Goal: Transaction & Acquisition: Purchase product/service

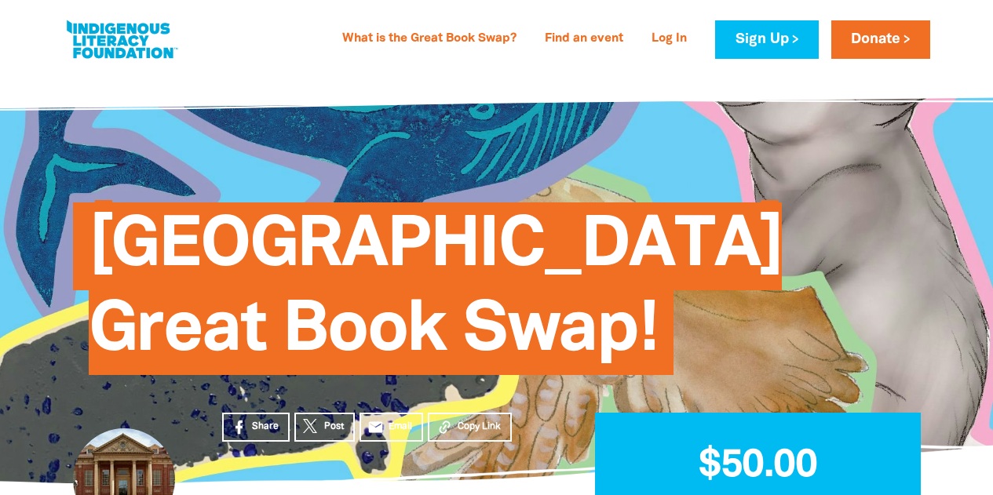
select select "AU"
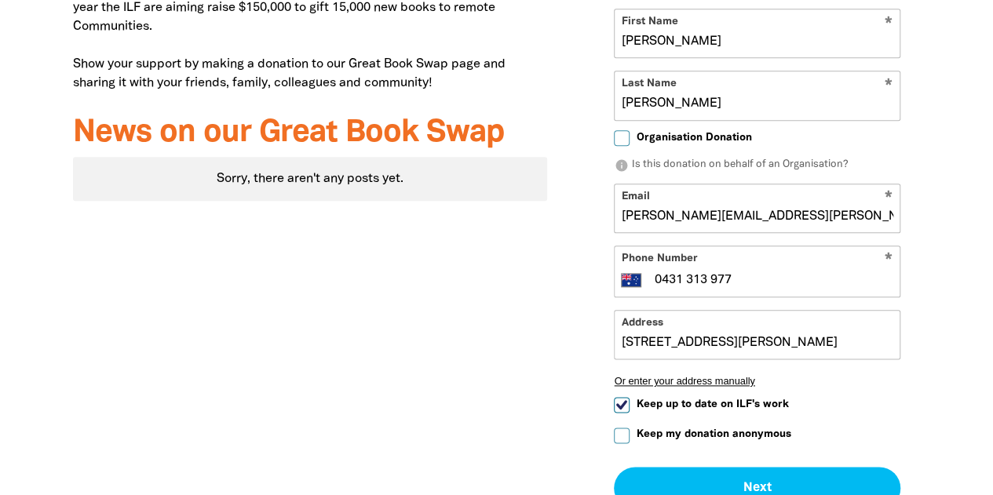
scroll to position [345, 0]
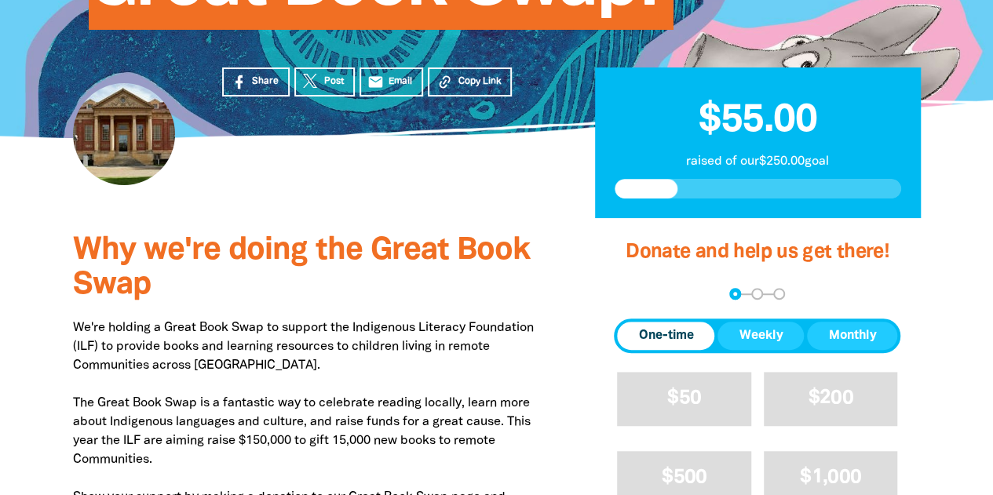
click at [333, 326] on p "We're holding a Great Book Swap to support the Indigenous Literacy Foundation (…" at bounding box center [310, 422] width 475 height 207
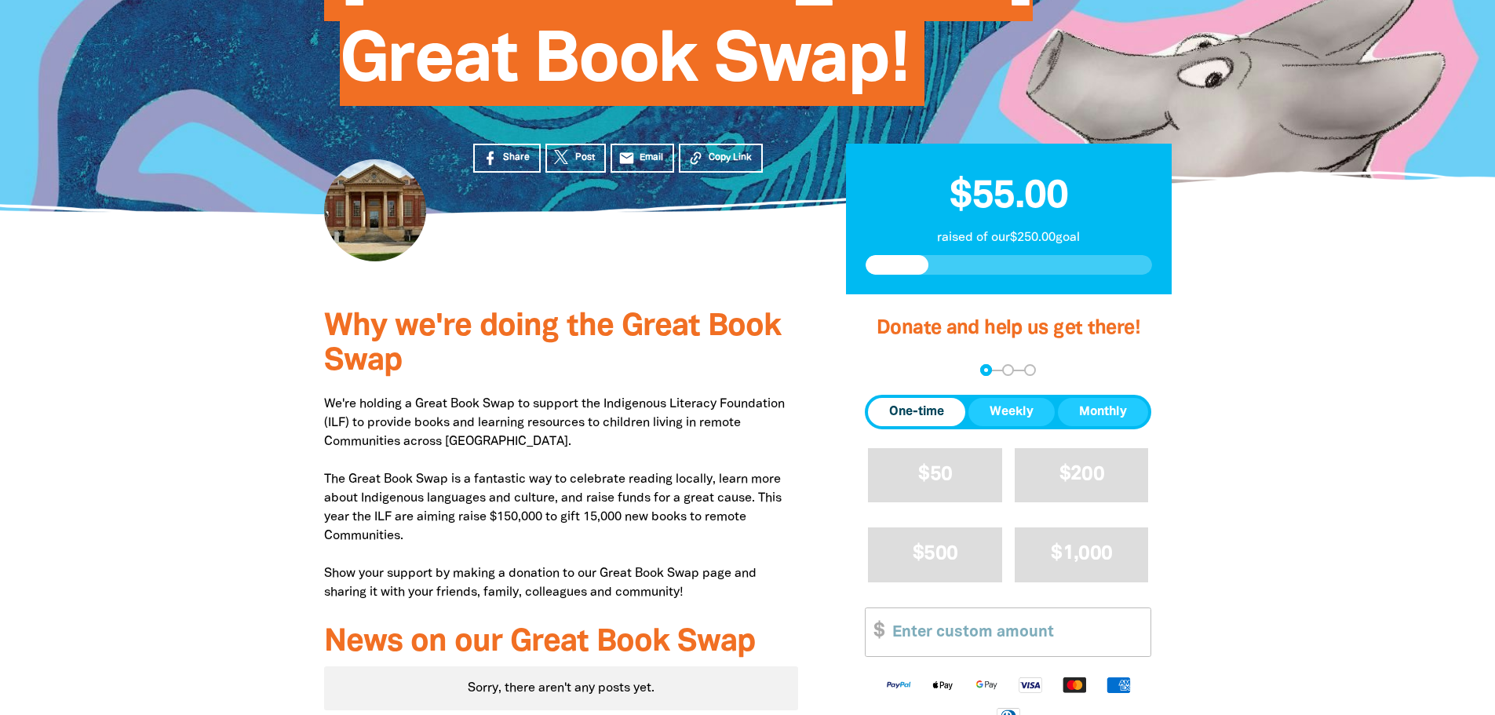
scroll to position [345, 0]
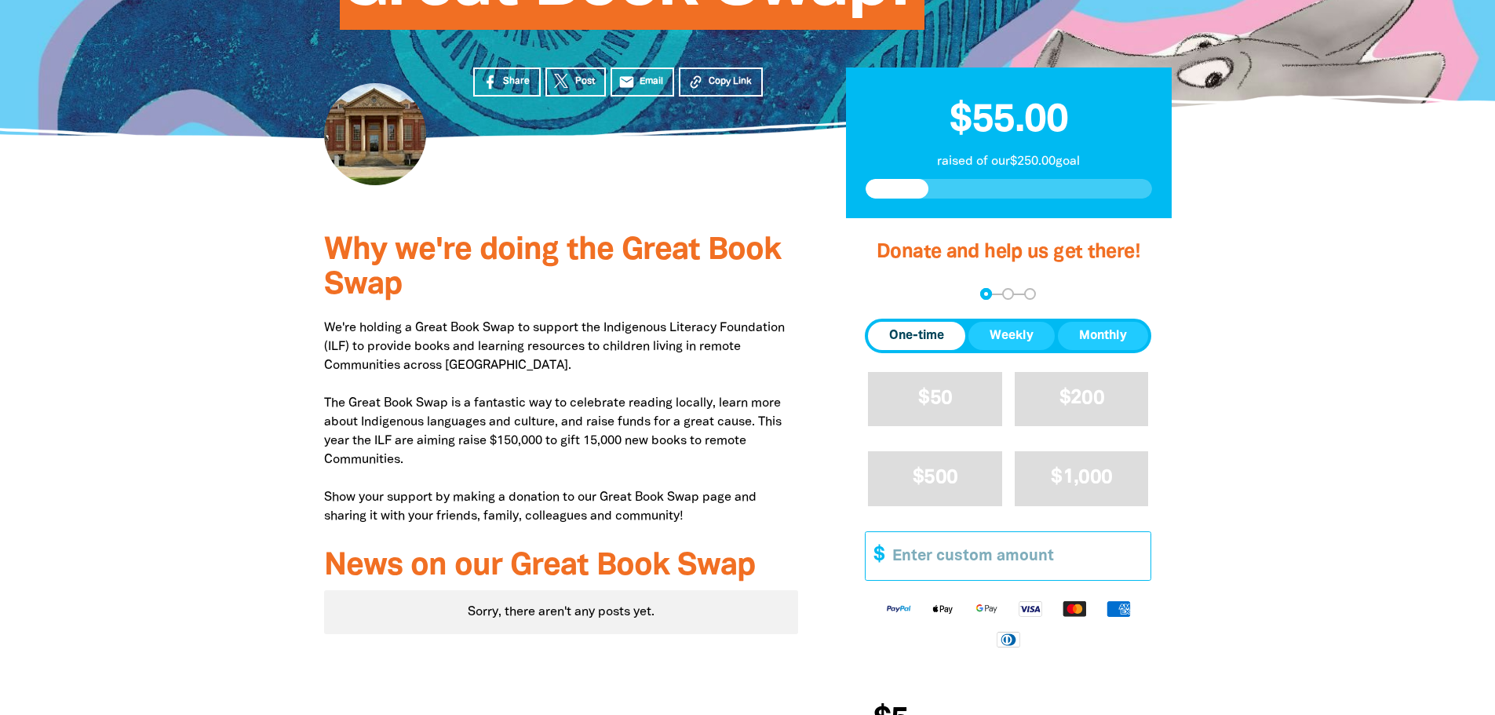
drag, startPoint x: 947, startPoint y: 570, endPoint x: 971, endPoint y: 557, distance: 27.7
click at [947, 494] on input "Other Amount" at bounding box center [1015, 556] width 269 height 48
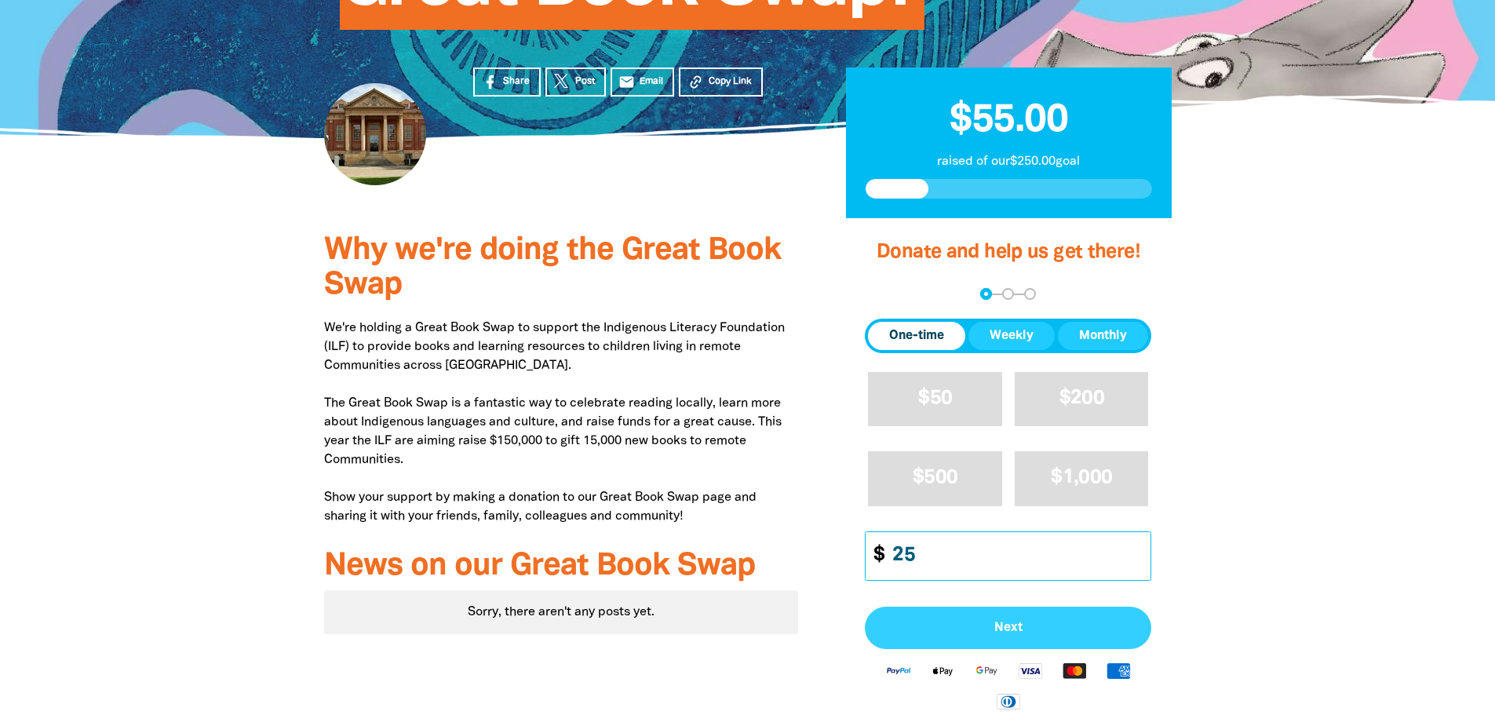
type input "25"
click at [992, 494] on button "Next" at bounding box center [1008, 628] width 286 height 42
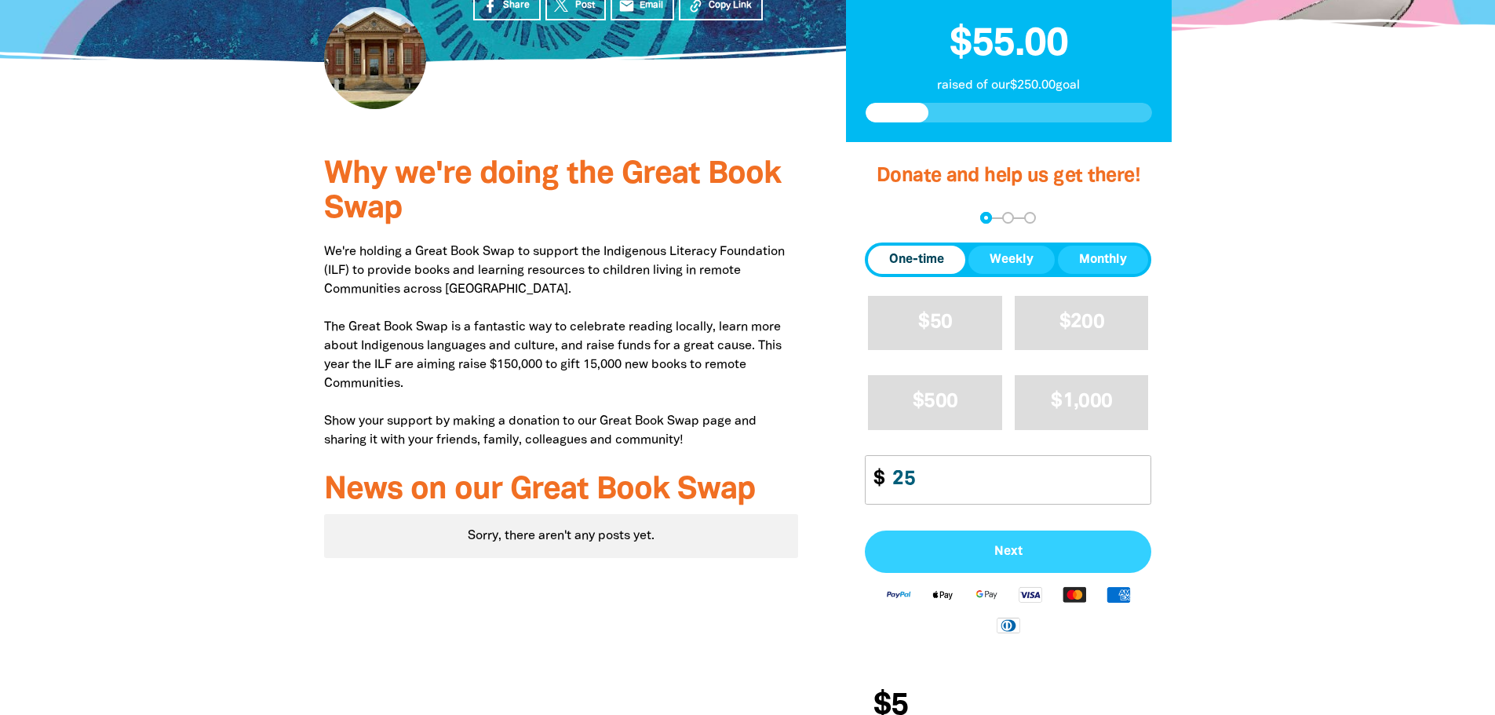
select select "AU"
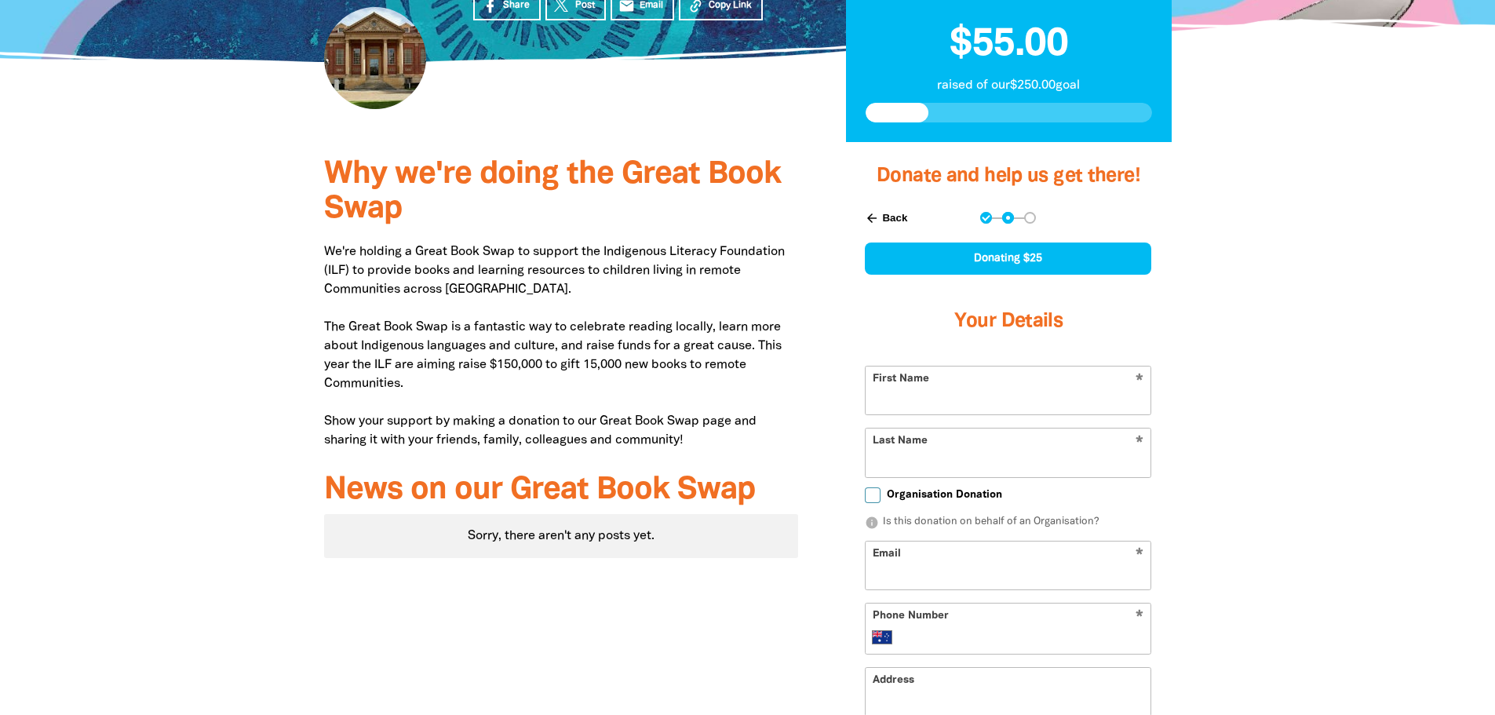
scroll to position [493, 0]
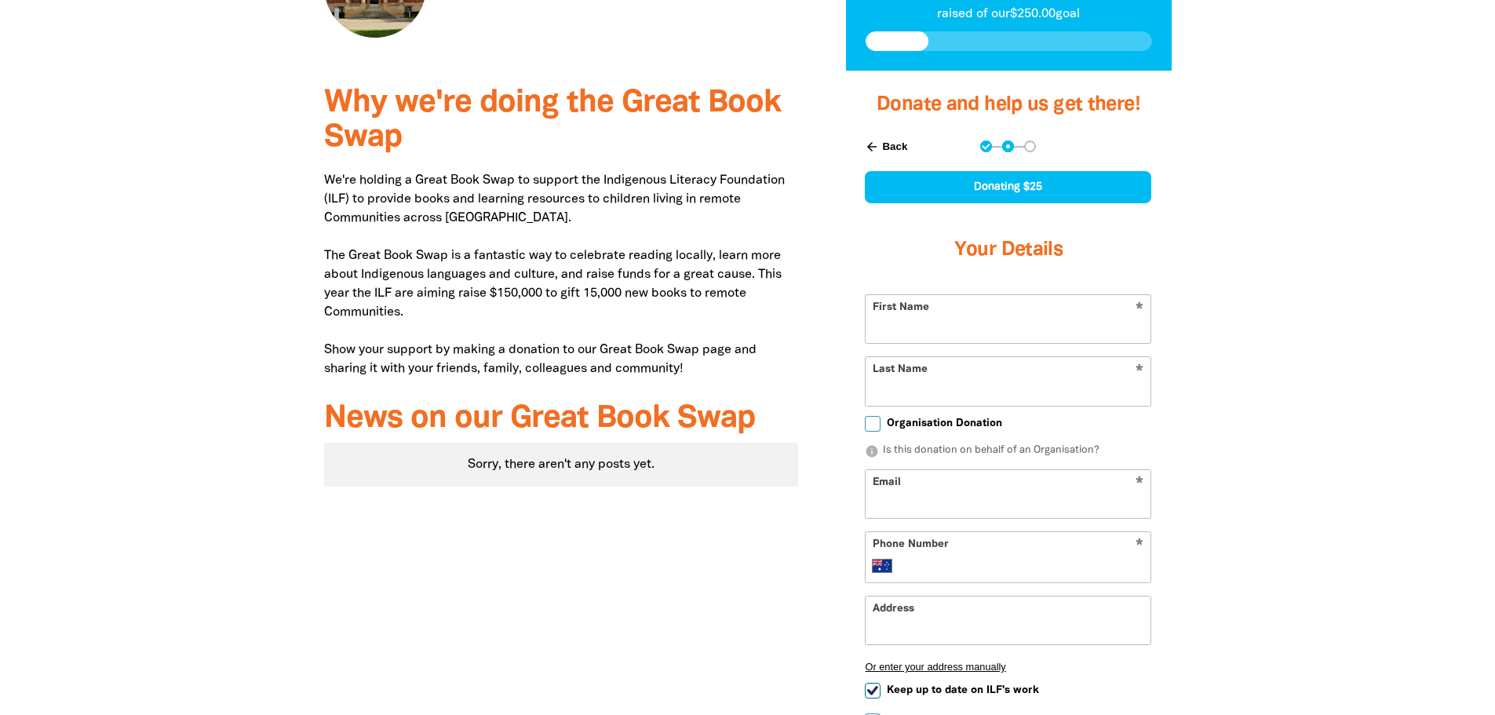
click at [923, 314] on input "First Name" at bounding box center [1007, 319] width 285 height 48
type input "[PERSON_NAME]"
type input "alexis.tindall@adelaide.edu.au"
type input "0431 313 977"
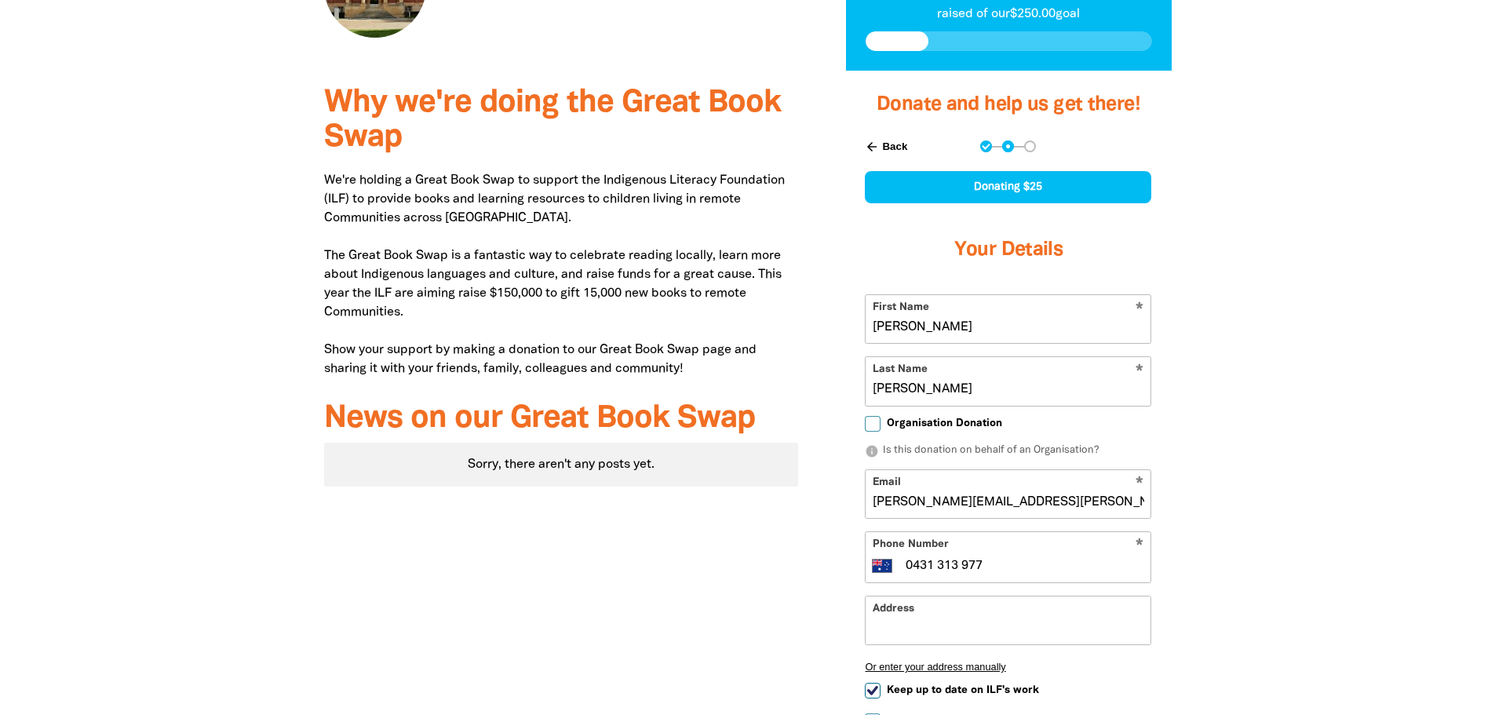
type input "12 David Ave"
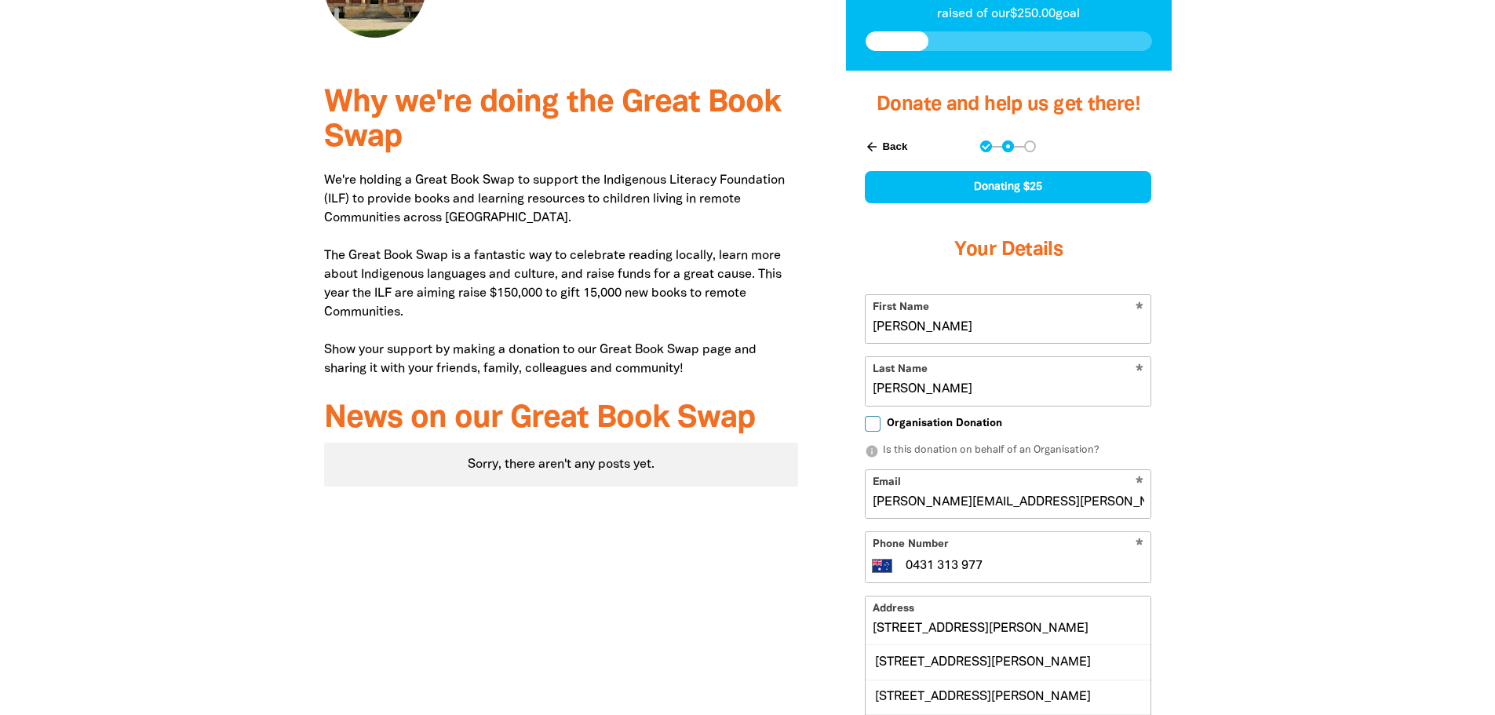
drag, startPoint x: 959, startPoint y: 507, endPoint x: 1233, endPoint y: 544, distance: 277.1
click at [992, 494] on section "Why we're doing the Great Book Swap We're holding a Great Book Swap to support …" at bounding box center [747, 590] width 1495 height 1038
type input "alexis.tindall@gmail.com"
click at [992, 494] on div "Why we're doing the Great Book Swap We're holding a Great Book Swap to support …" at bounding box center [748, 590] width 942 height 1038
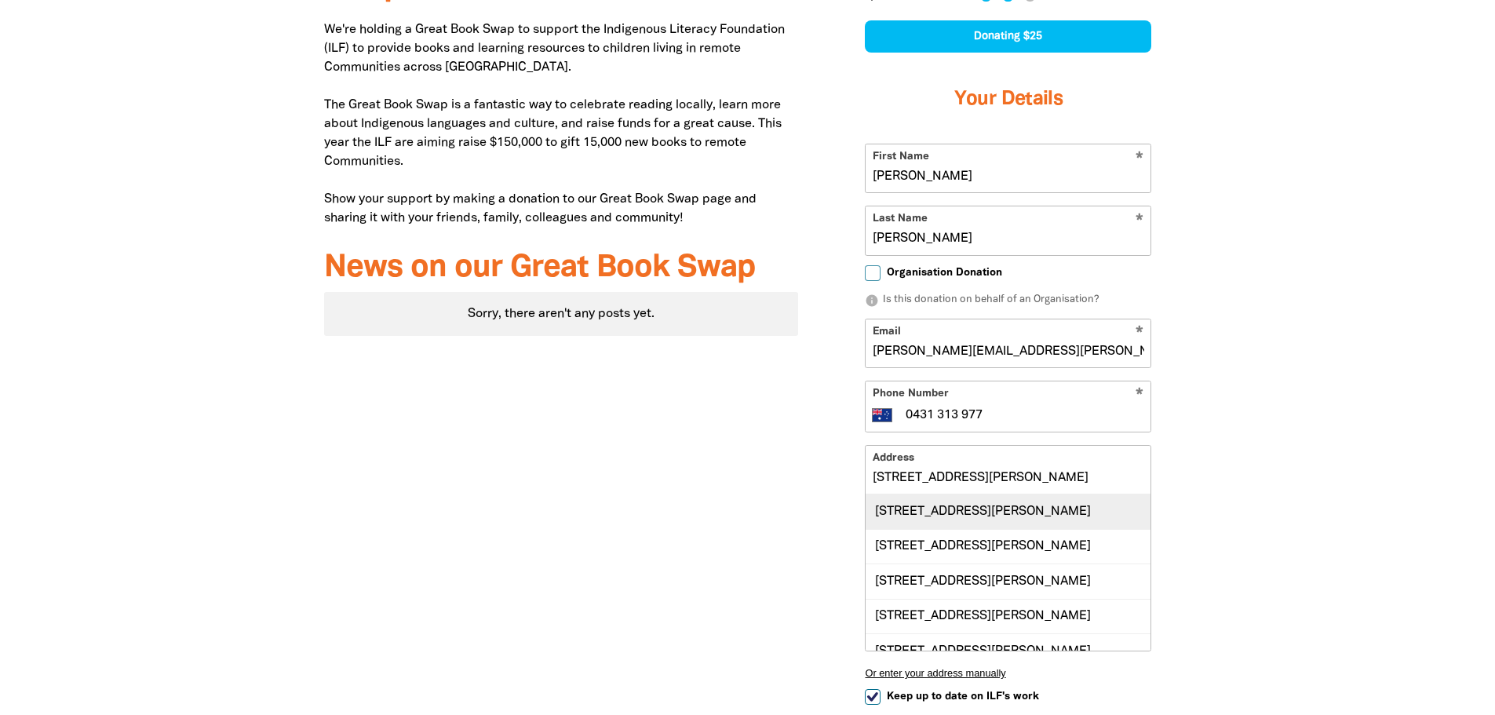
scroll to position [650, 0]
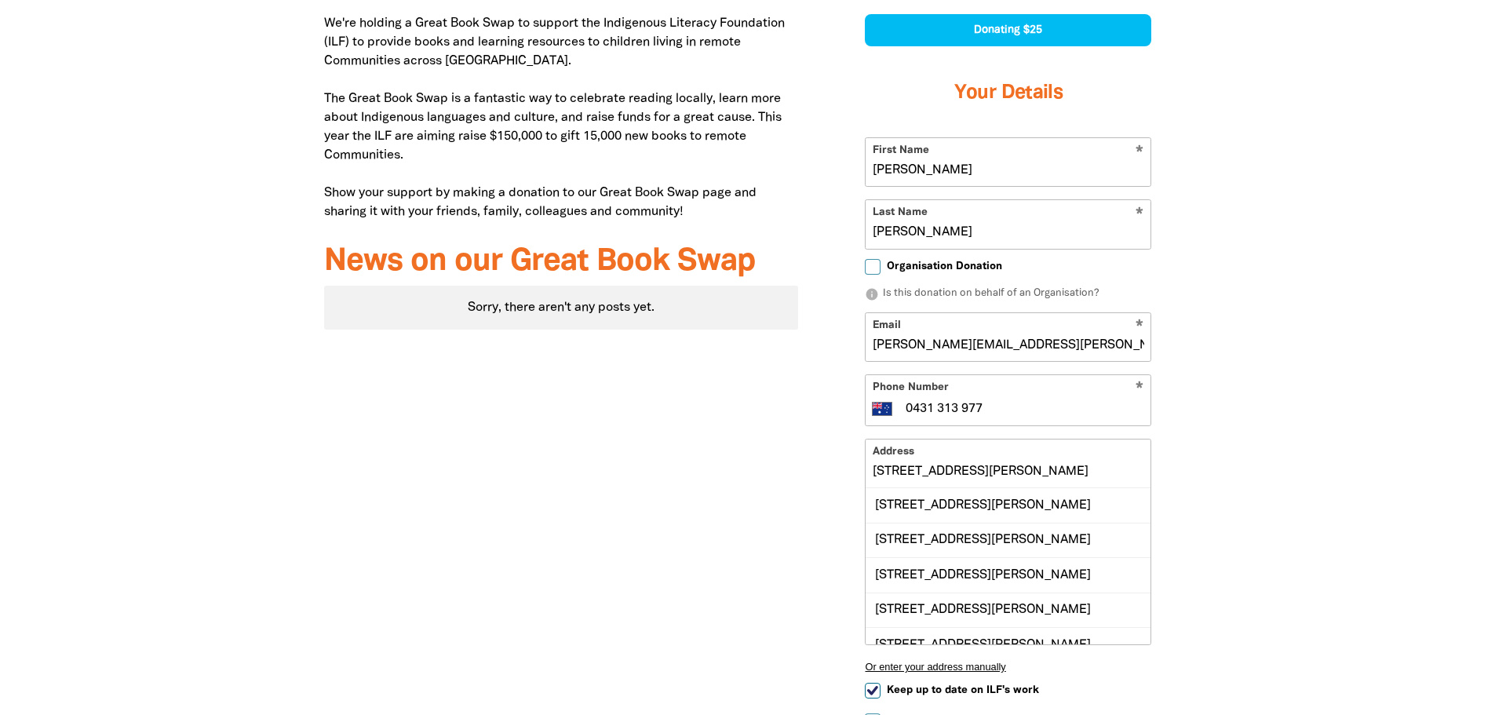
click at [992, 407] on input "0431 313 977" at bounding box center [1024, 408] width 240 height 19
click at [940, 468] on input "12 David Ave" at bounding box center [1007, 463] width 285 height 48
click at [989, 478] on input "12 David Ave" at bounding box center [1007, 463] width 285 height 48
click at [992, 494] on div "12 David Avenue, CASULA NSW 2170" at bounding box center [1007, 540] width 285 height 35
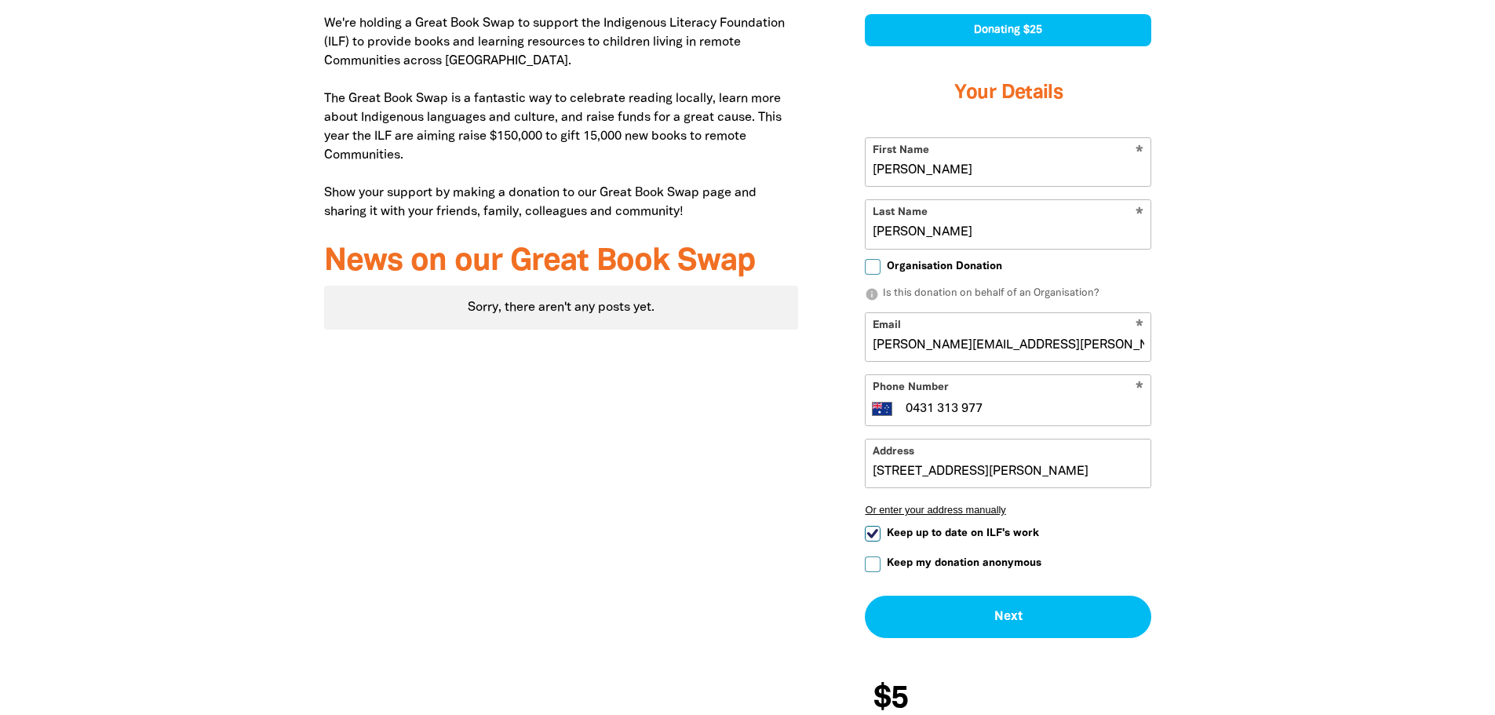
click at [992, 478] on input "12 David Avenue, CASULA NSW 2170" at bounding box center [1007, 463] width 285 height 48
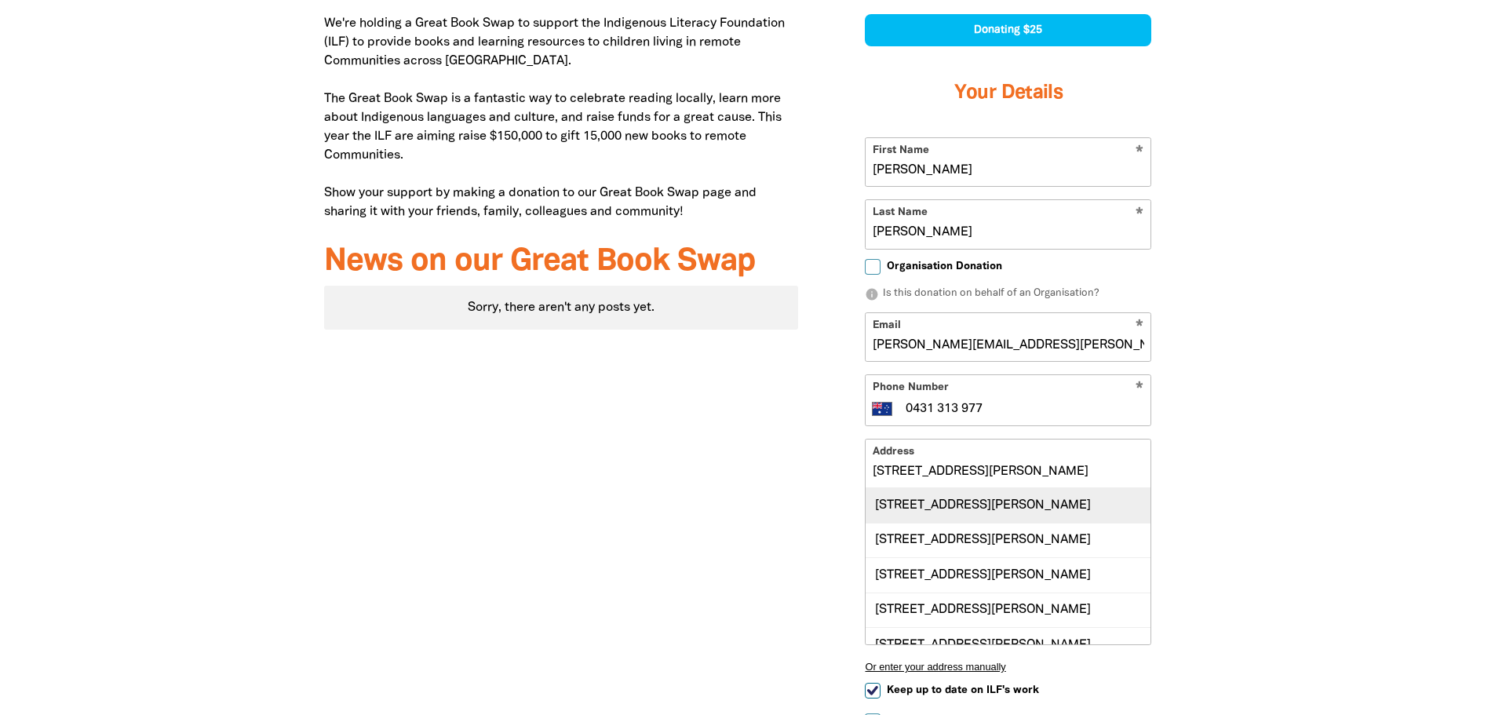
click at [990, 494] on div "12 David Avenue, FINDON SA 5023" at bounding box center [1007, 505] width 285 height 34
type input "12 David Avenue, FINDON SA 5023"
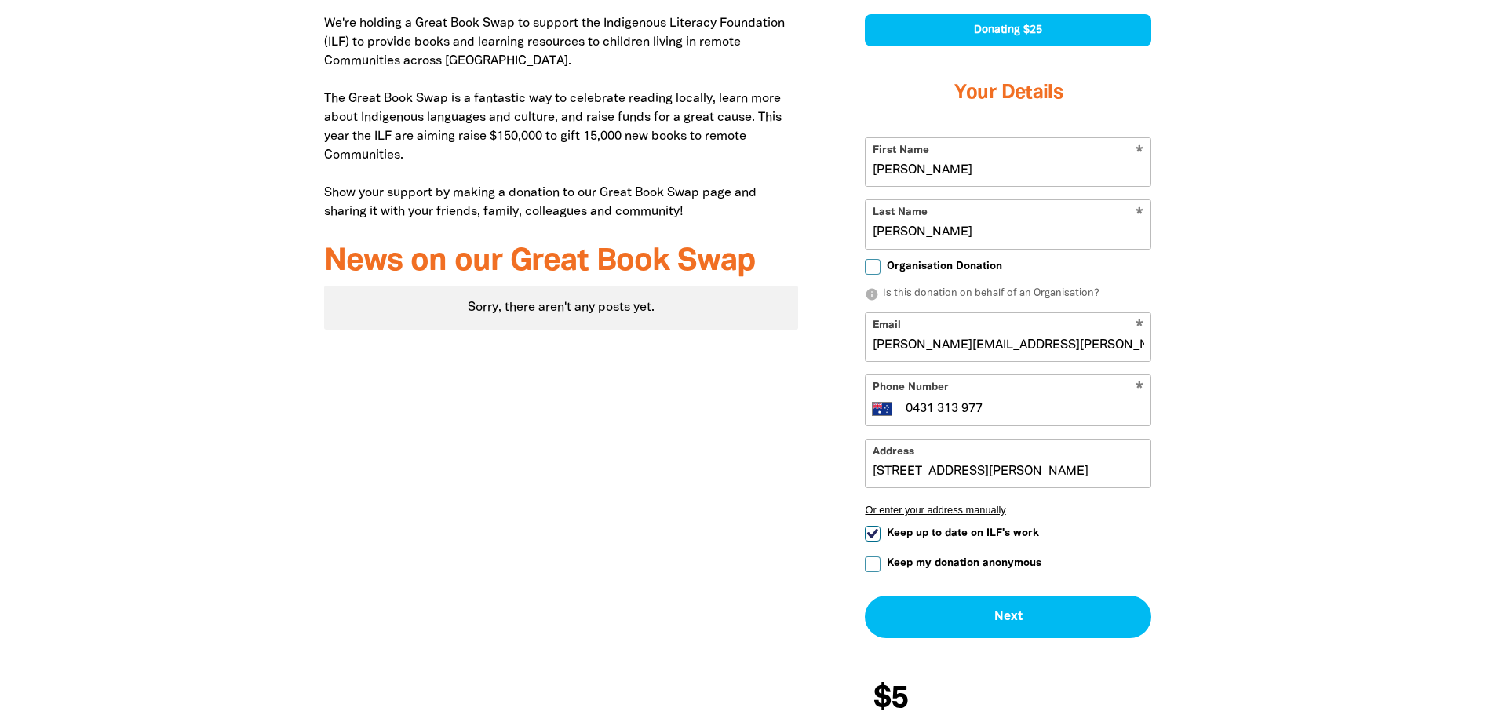
click at [992, 494] on div "Why we're doing the Great Book Swap We're holding a Great Book Swap to support …" at bounding box center [748, 354] width 942 height 881
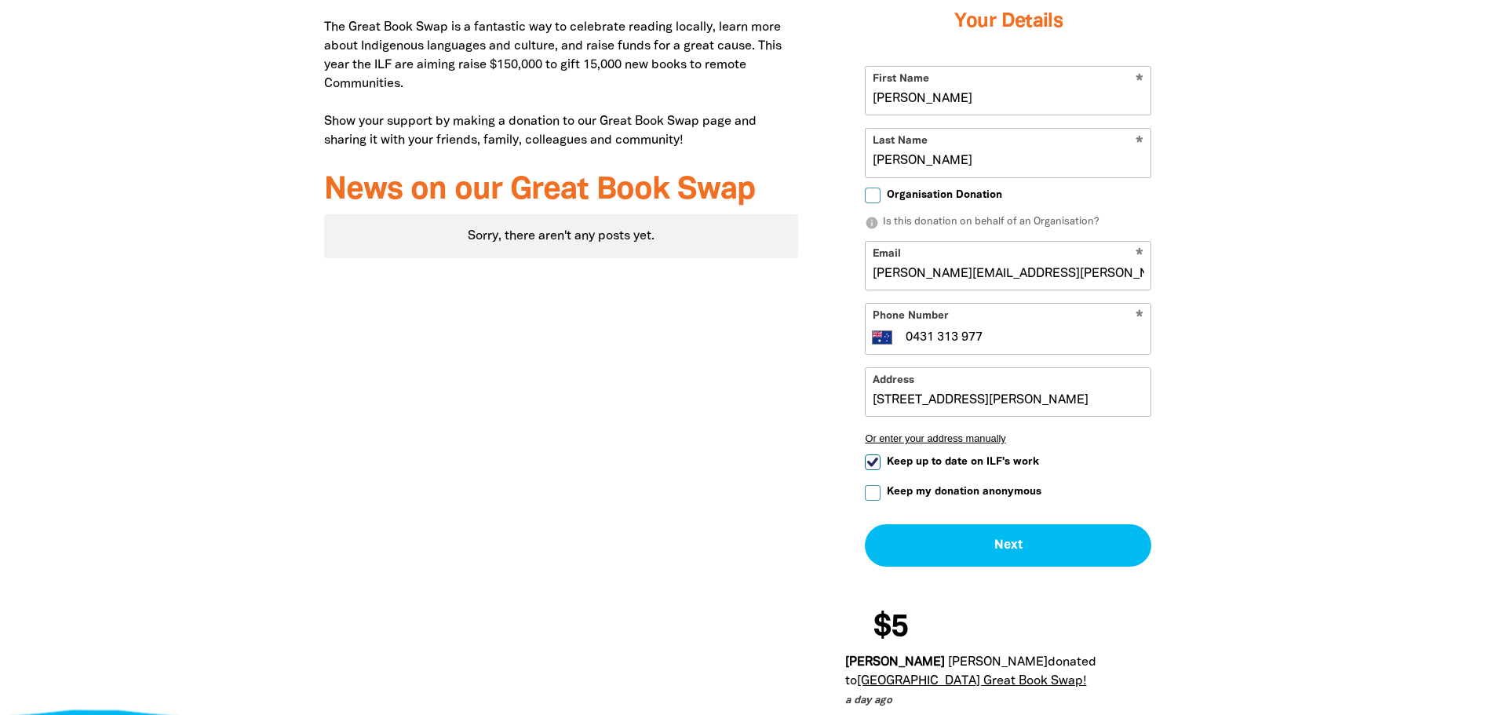
scroll to position [807, 0]
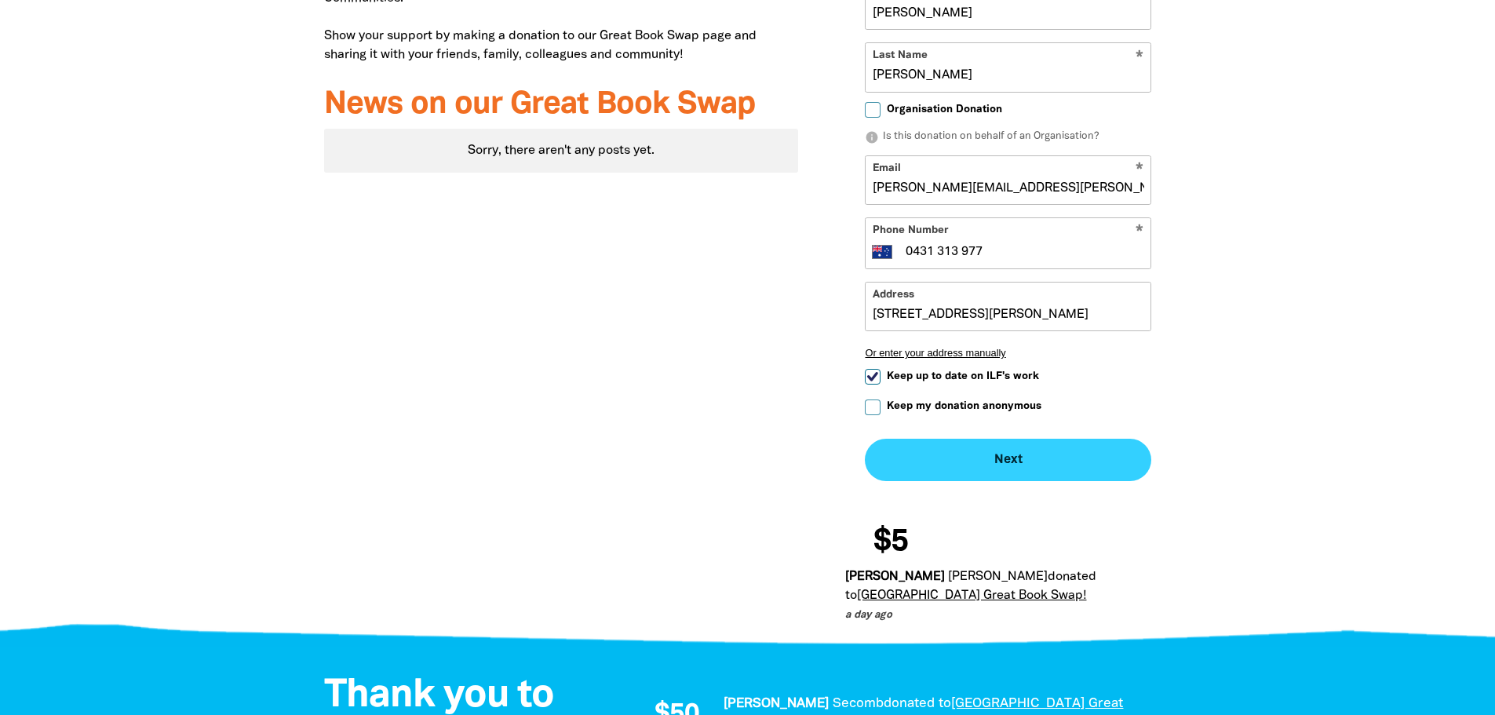
click at [989, 461] on button "Next chevron_right" at bounding box center [1008, 460] width 286 height 42
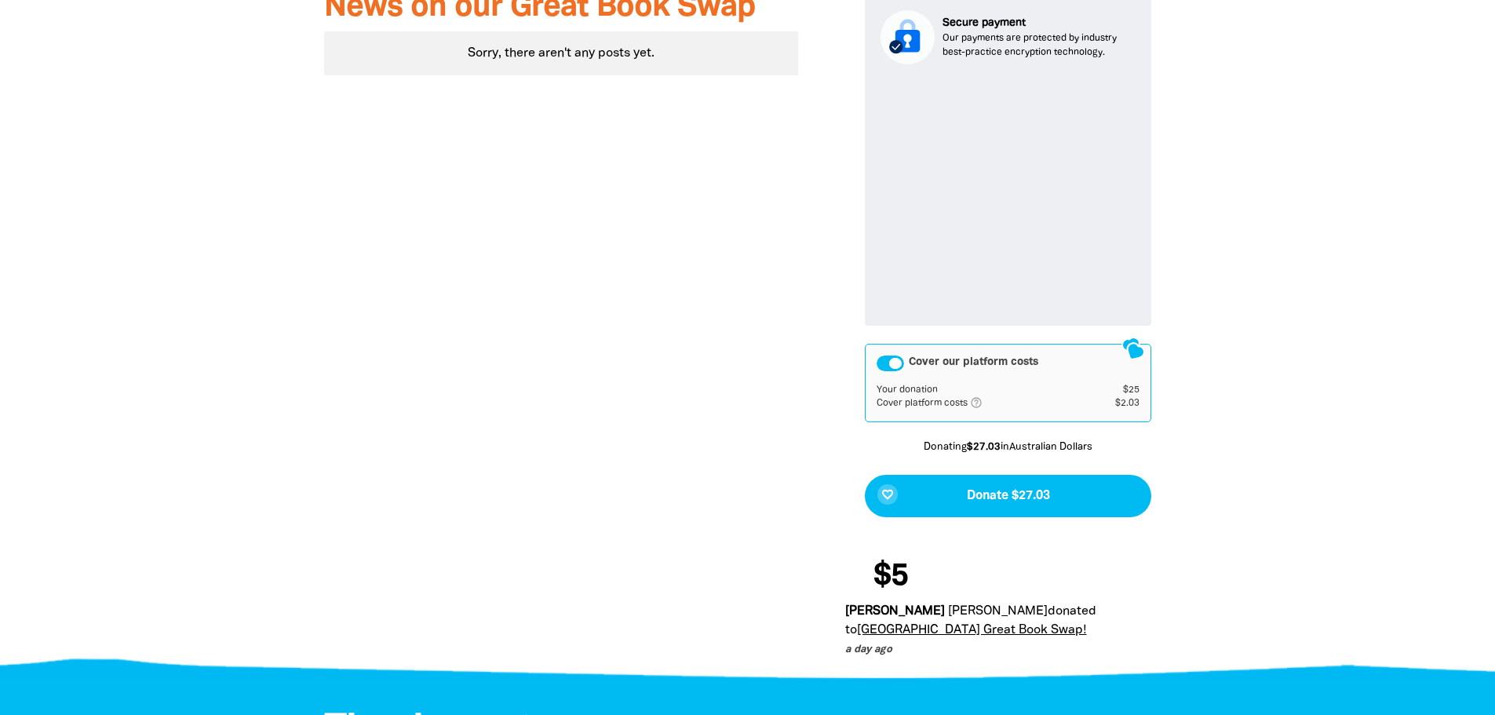
scroll to position [917, 0]
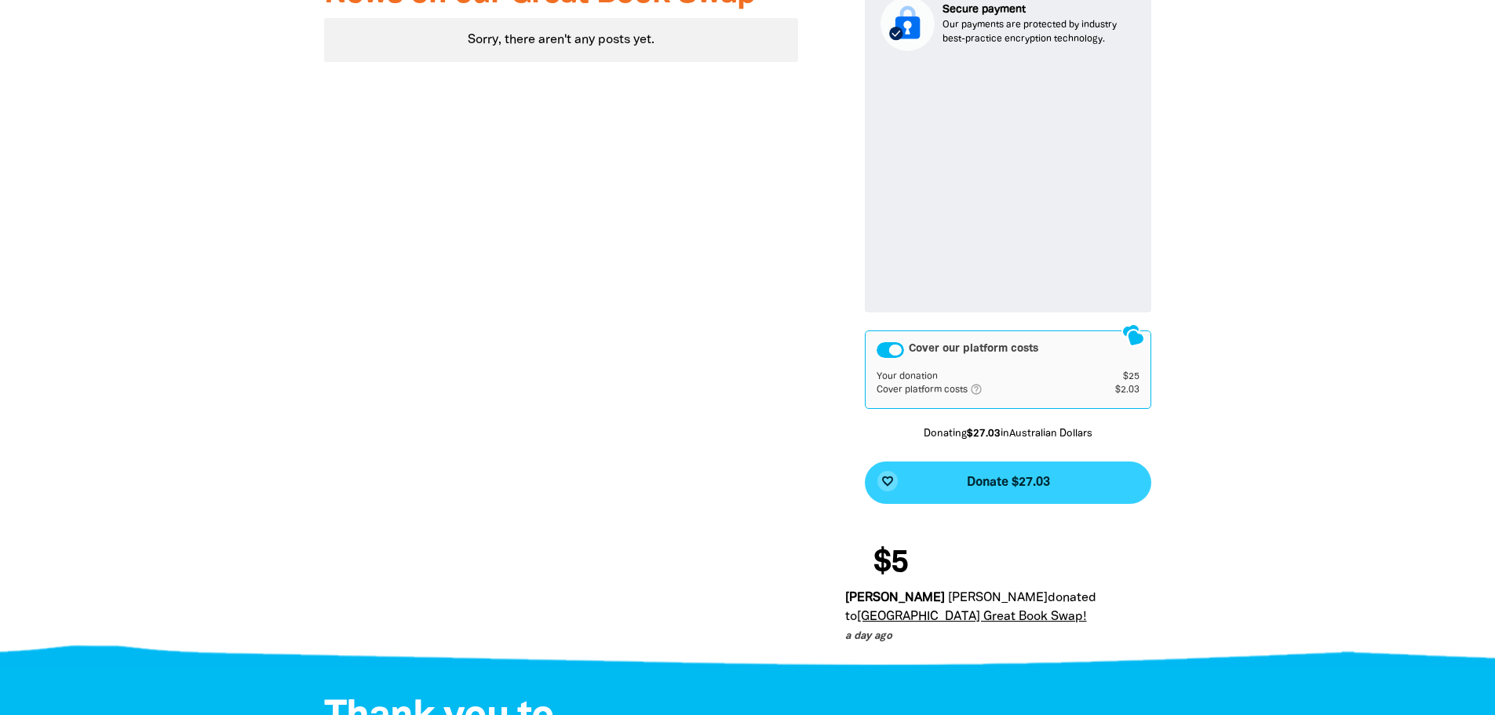
click at [992, 479] on button "favorite_border Donate $27.03" at bounding box center [1008, 482] width 286 height 42
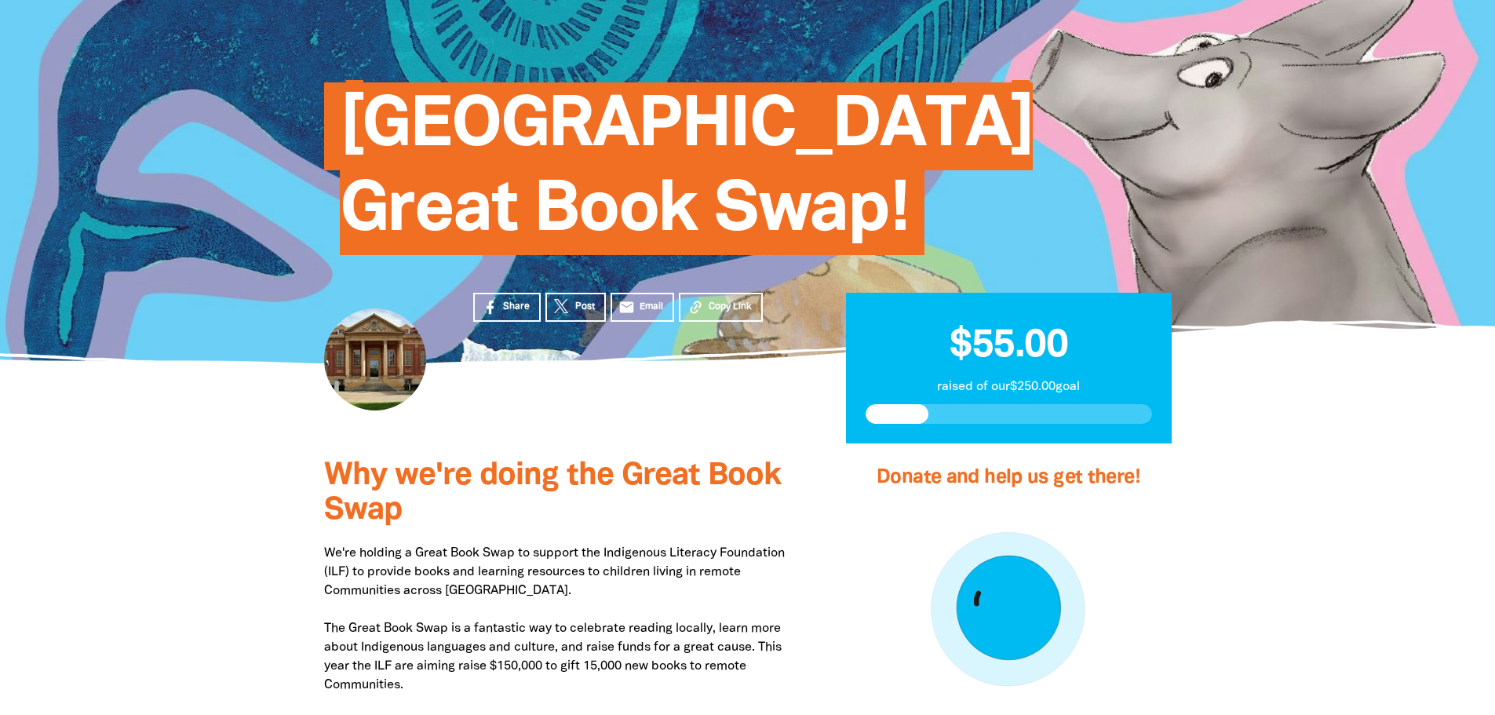
scroll to position [0, 0]
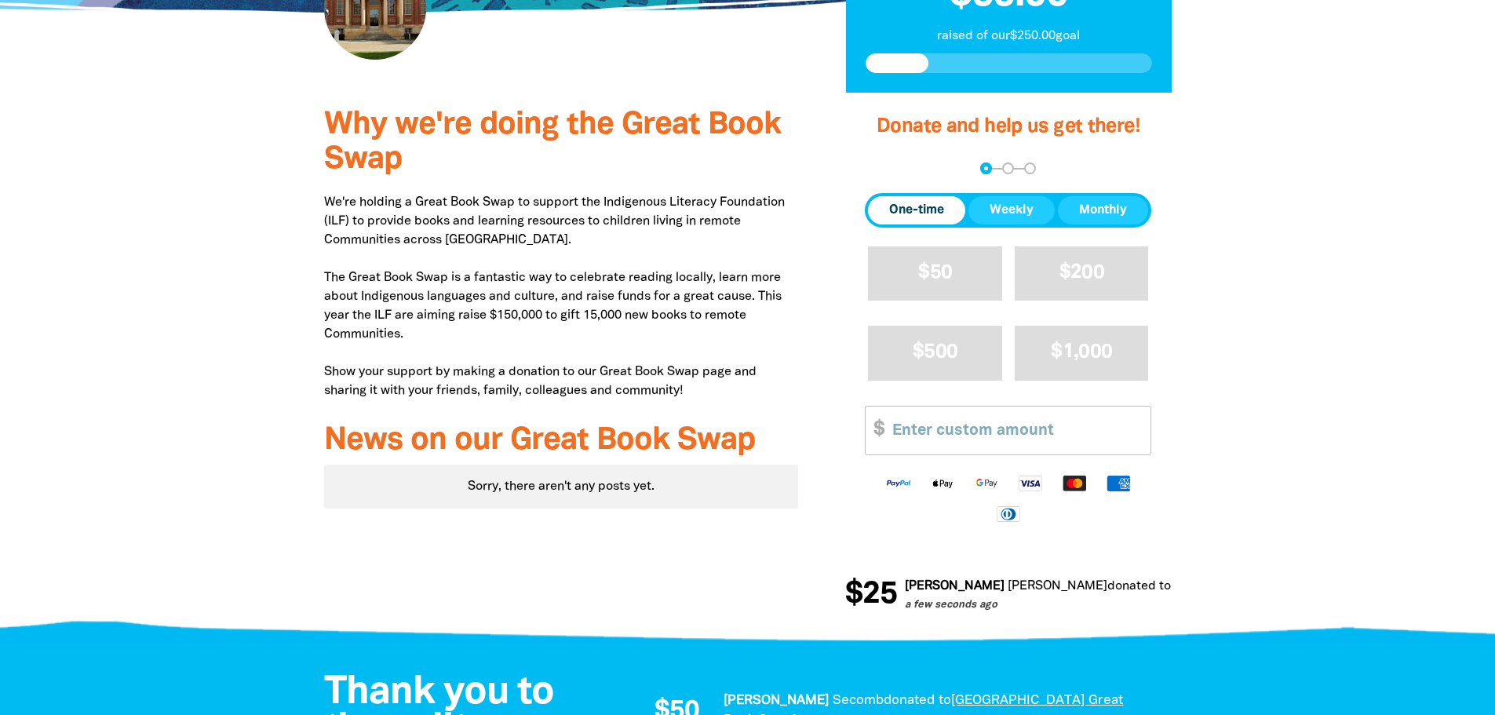
click at [1168, 581] on link "[GEOGRAPHIC_DATA] Great Book Swap!" at bounding box center [1282, 586] width 229 height 11
click at [1159, 587] on link "[GEOGRAPHIC_DATA] Great Book Swap!" at bounding box center [1273, 586] width 229 height 11
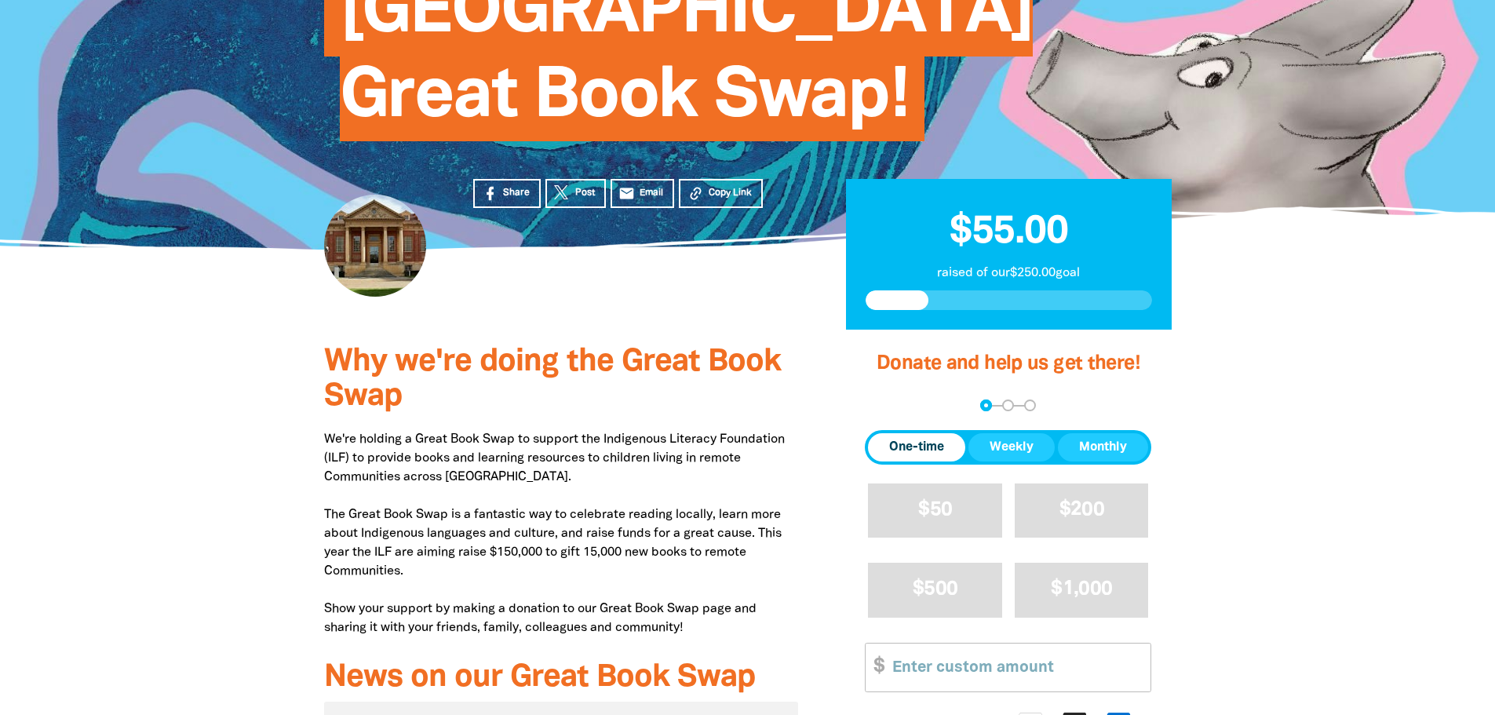
scroll to position [157, 0]
